Goal: Task Accomplishment & Management: Manage account settings

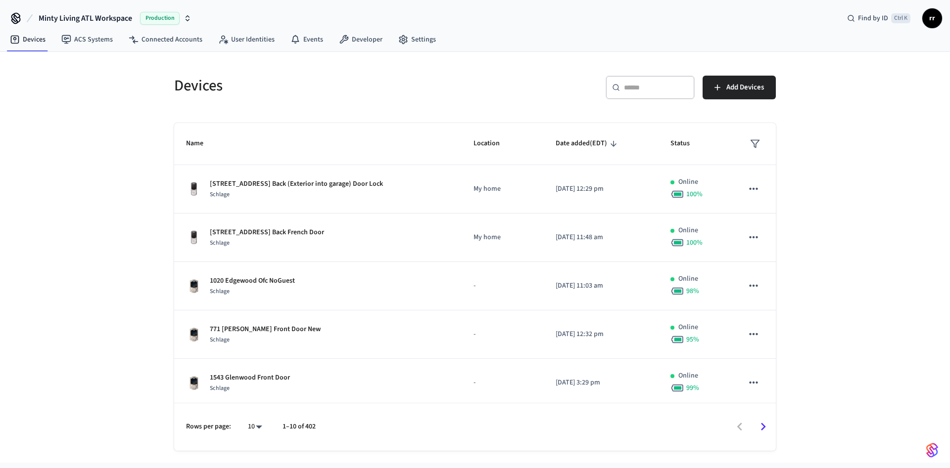
click at [670, 90] on input "text" at bounding box center [656, 88] width 64 height 10
paste input "**********"
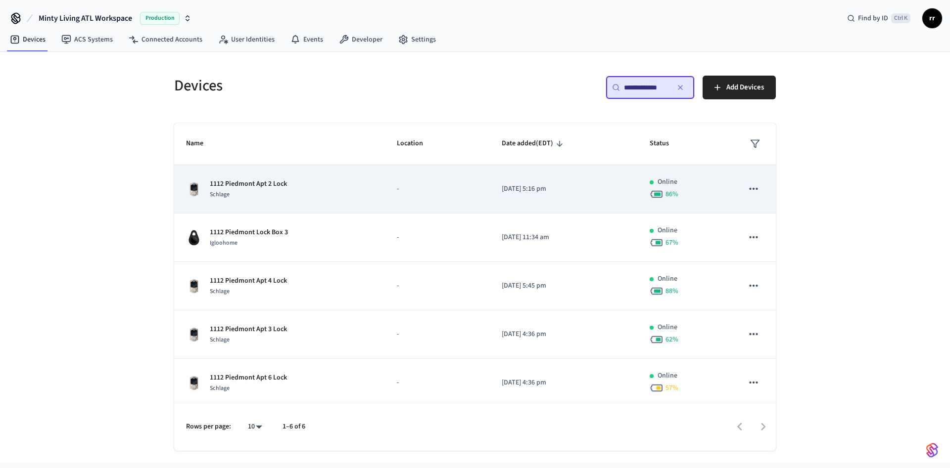
type input "**********"
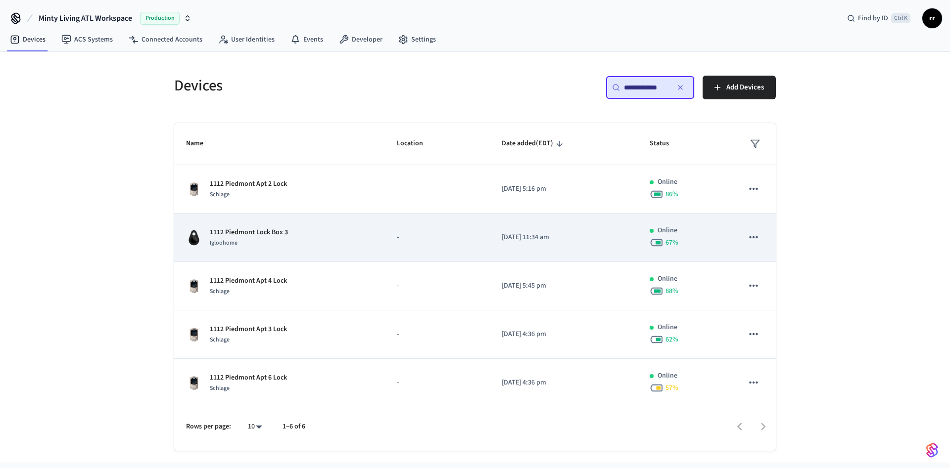
click at [264, 231] on p "1112 Piedmont Lock Box 3" at bounding box center [249, 233] width 78 height 10
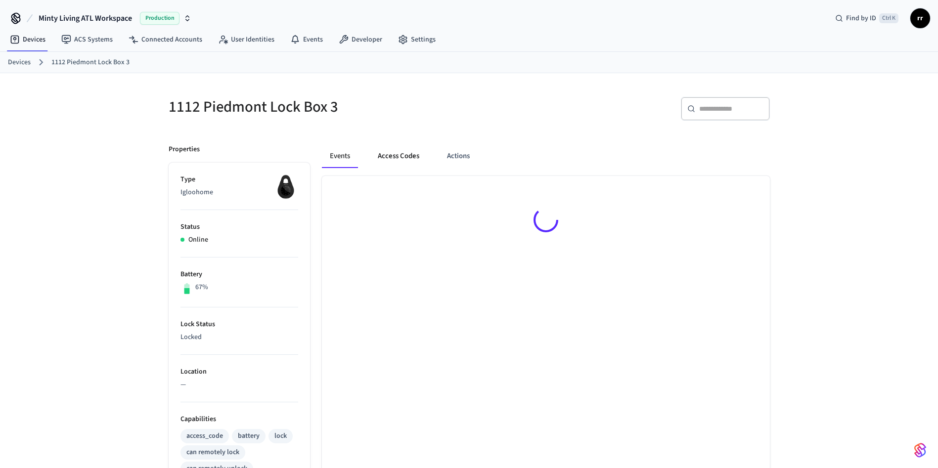
click at [395, 157] on button "Access Codes" at bounding box center [398, 156] width 57 height 24
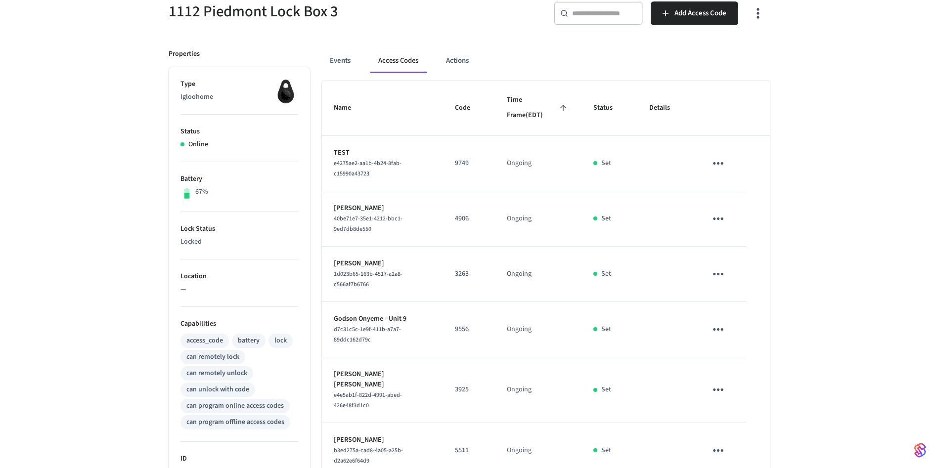
scroll to position [148, 0]
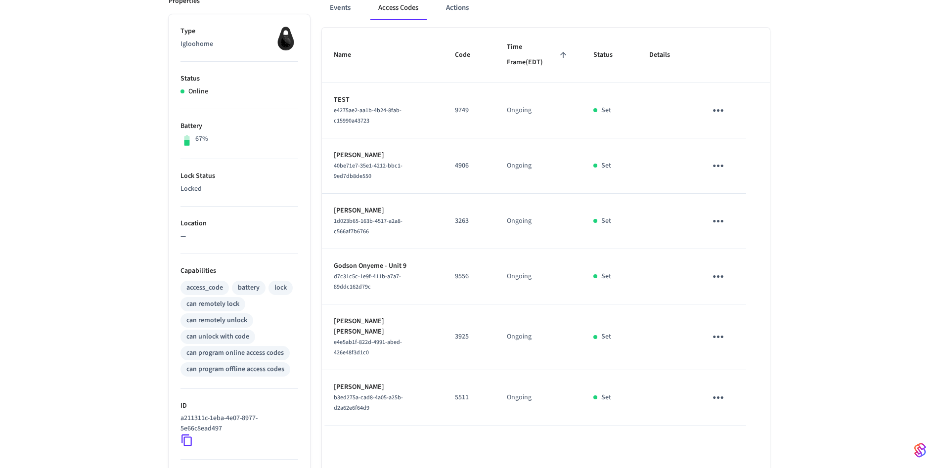
click at [727, 333] on button "sticky table" at bounding box center [718, 337] width 23 height 23
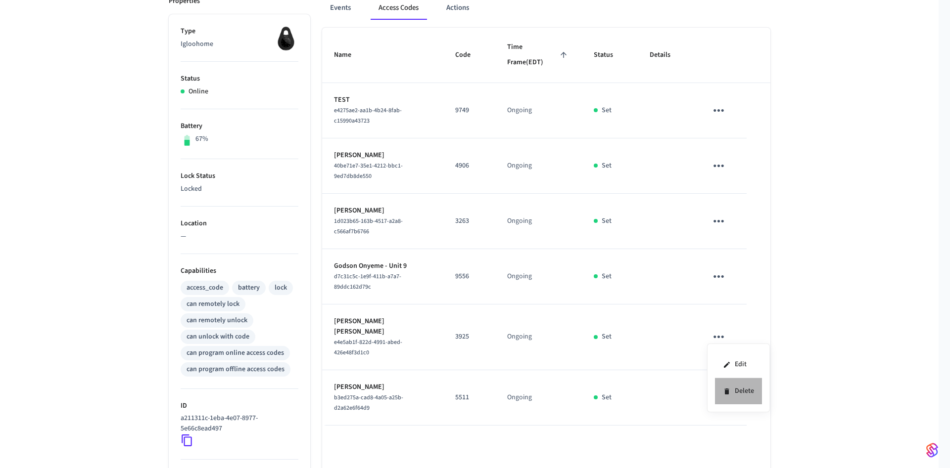
click at [745, 391] on li "Delete" at bounding box center [738, 391] width 47 height 26
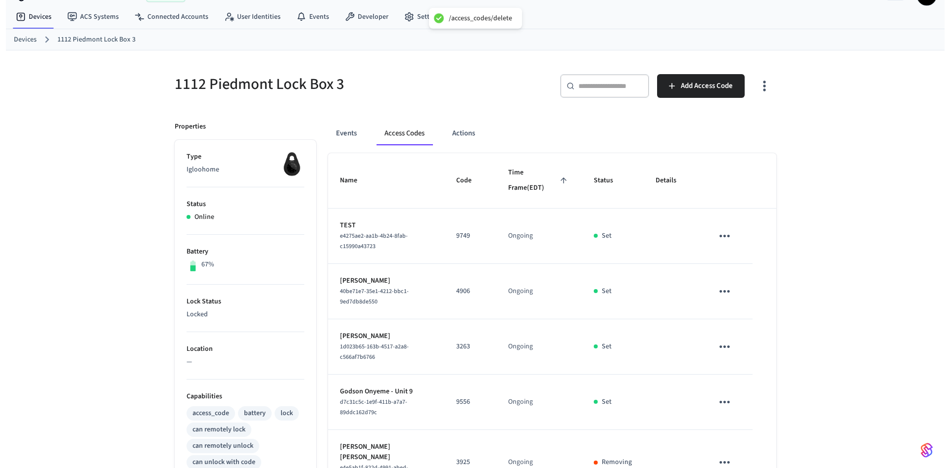
scroll to position [0, 0]
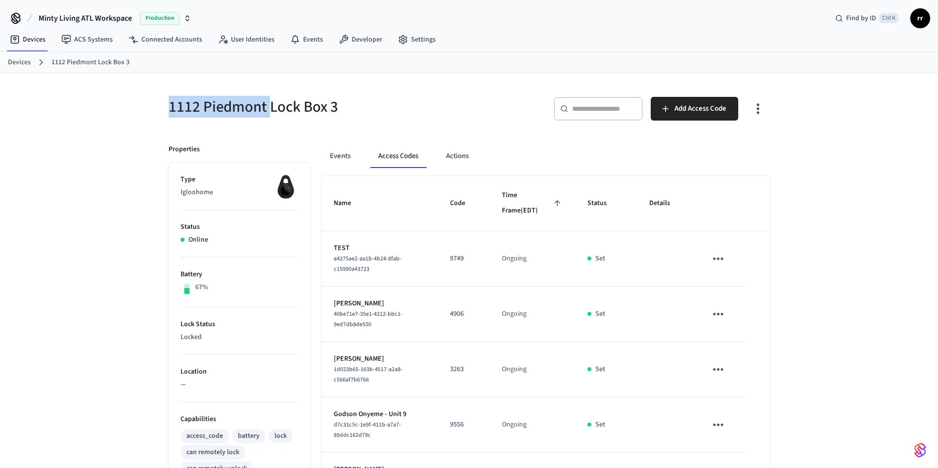
copy h5 "1112 [GEOGRAPHIC_DATA]"
drag, startPoint x: 165, startPoint y: 104, endPoint x: 269, endPoint y: 108, distance: 103.5
click at [269, 108] on div "1112 Piedmont Lock Box 3" at bounding box center [310, 107] width 307 height 44
click at [18, 64] on link "Devices" at bounding box center [19, 62] width 23 height 10
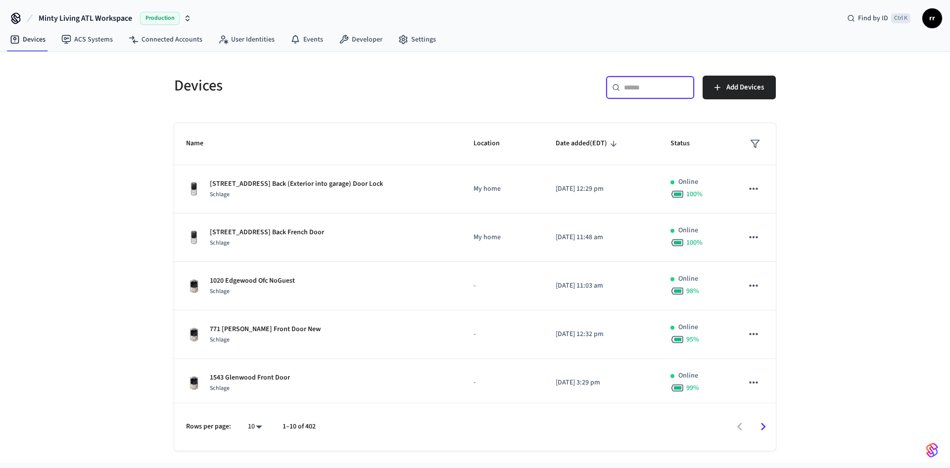
click at [647, 85] on input "text" at bounding box center [656, 88] width 64 height 10
paste input "**********"
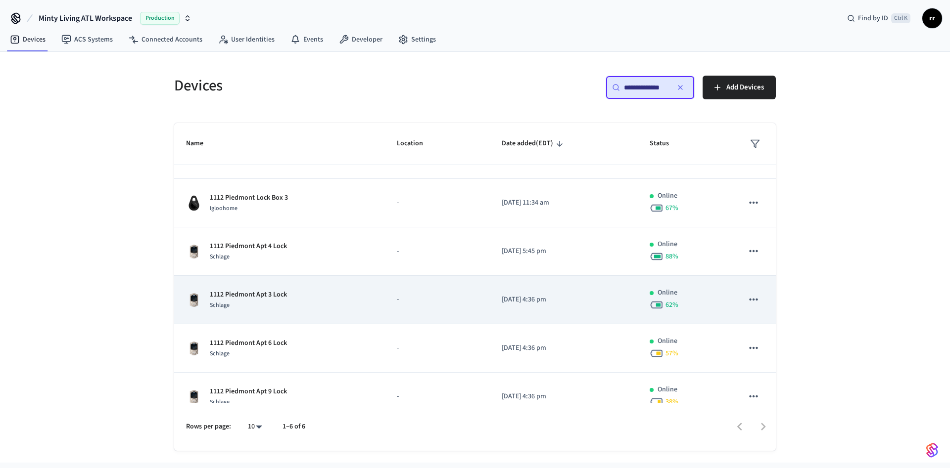
scroll to position [53, 0]
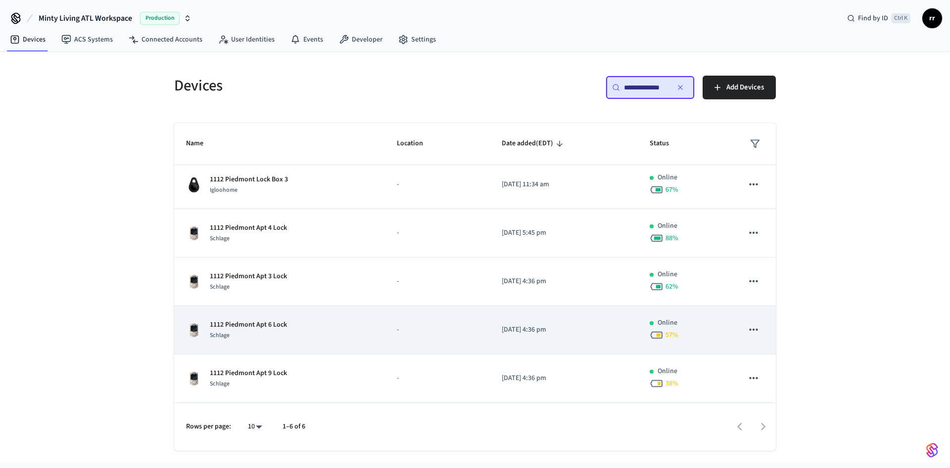
type input "**********"
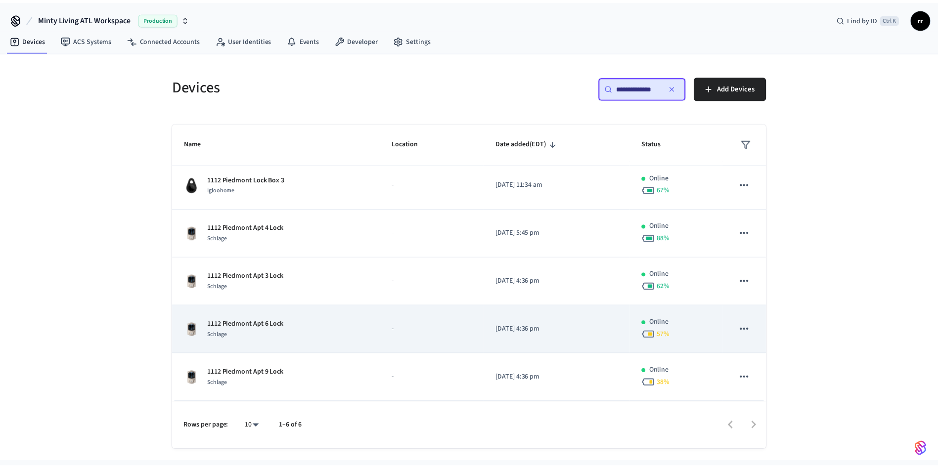
scroll to position [0, 0]
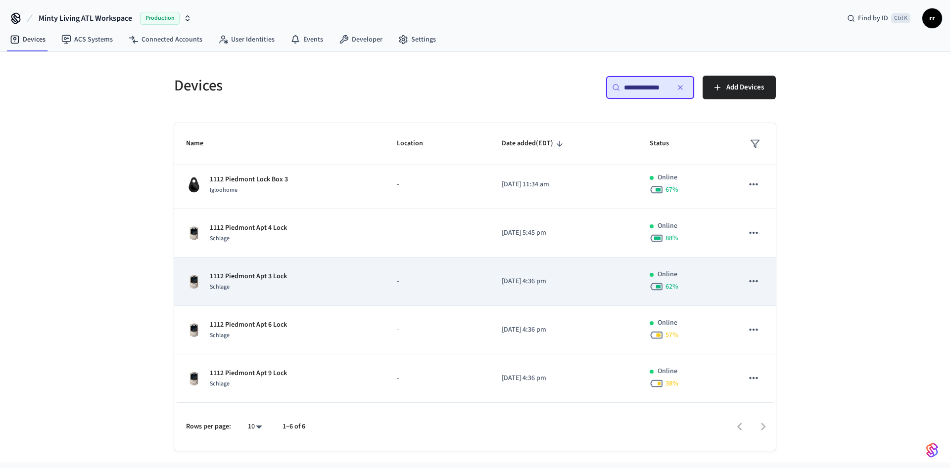
click at [269, 277] on p "1112 Piedmont Apt 3 Lock" at bounding box center [248, 277] width 77 height 10
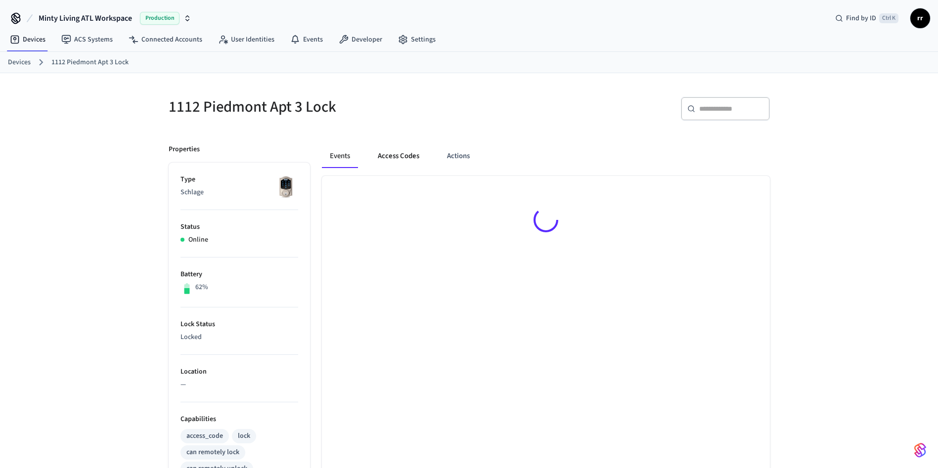
click at [403, 157] on button "Access Codes" at bounding box center [398, 156] width 57 height 24
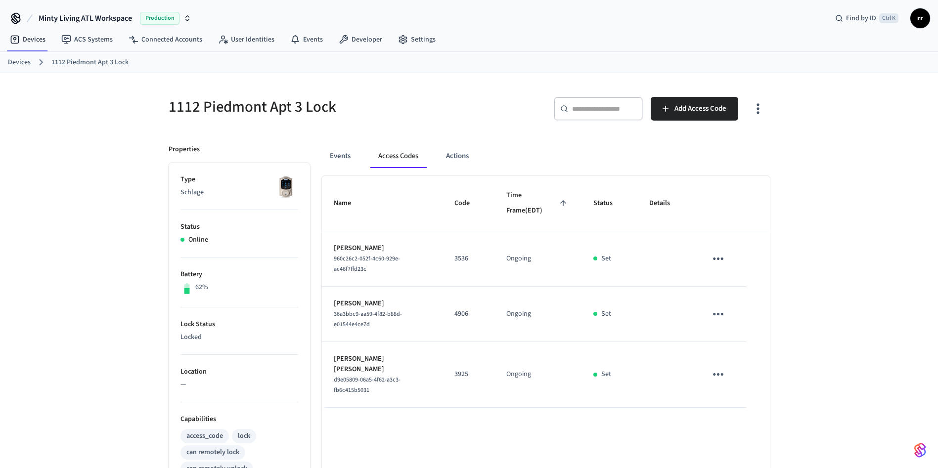
click at [720, 367] on icon "sticky table" at bounding box center [718, 374] width 15 height 15
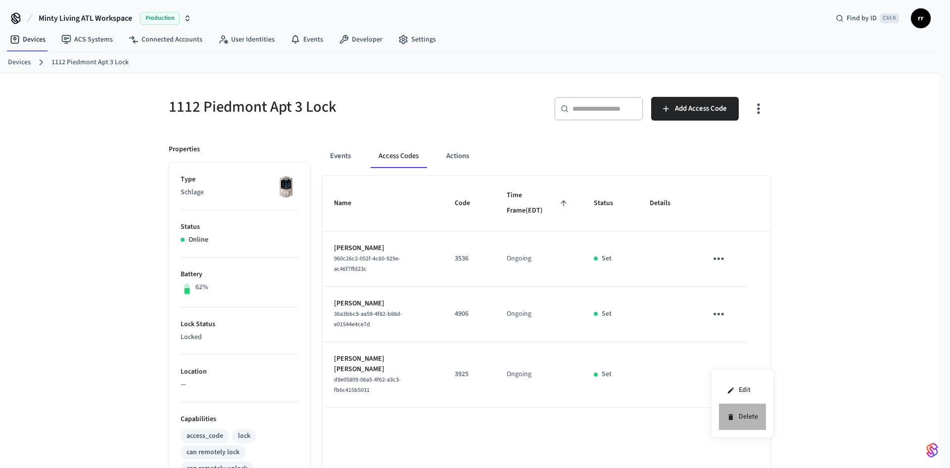
click at [746, 422] on li "Delete" at bounding box center [742, 417] width 47 height 26
